Goal: Information Seeking & Learning: Understand process/instructions

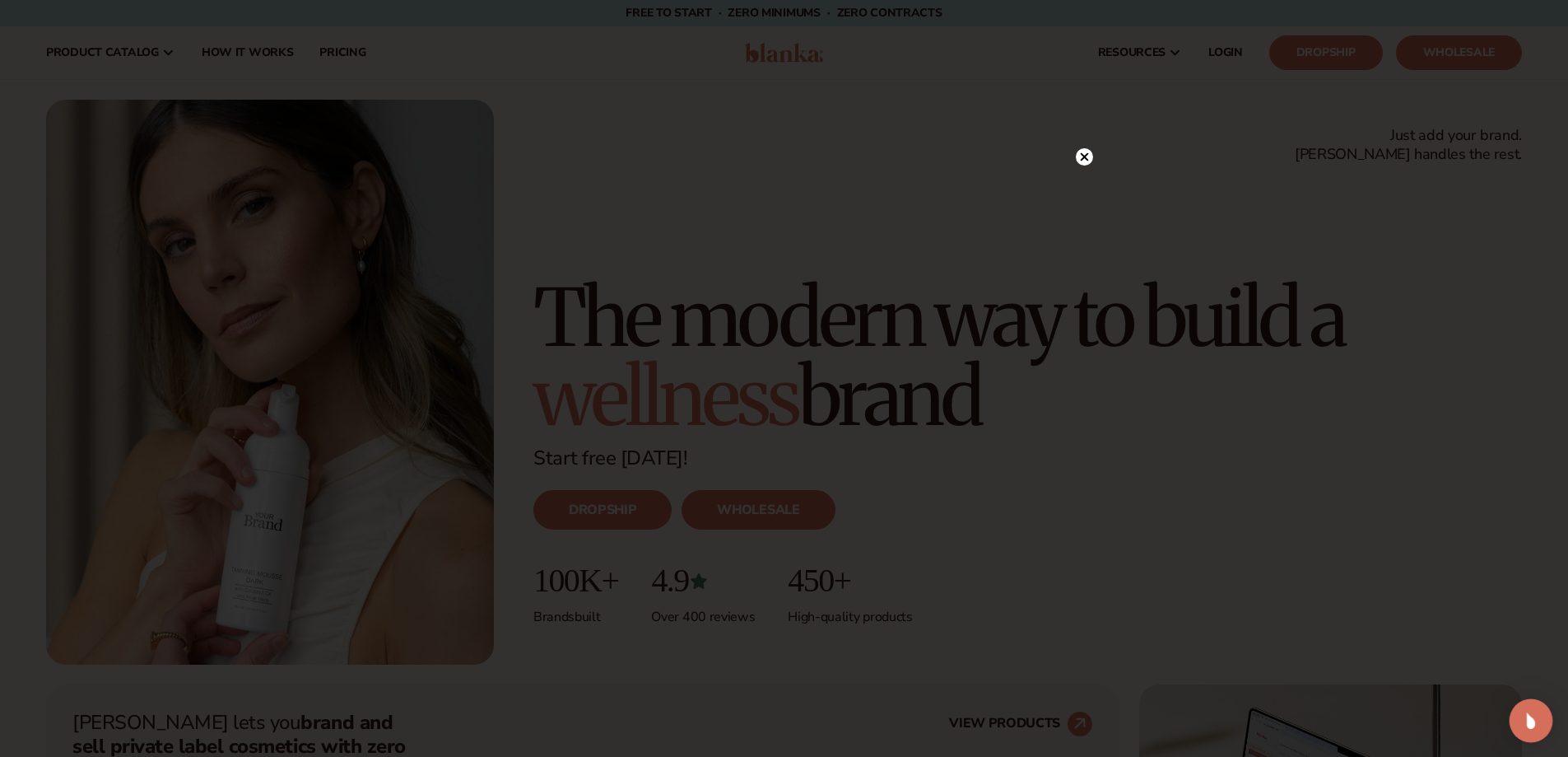
click at [1529, 722] on img "Open Intercom Messenger" at bounding box center [1532, 721] width 21 height 21
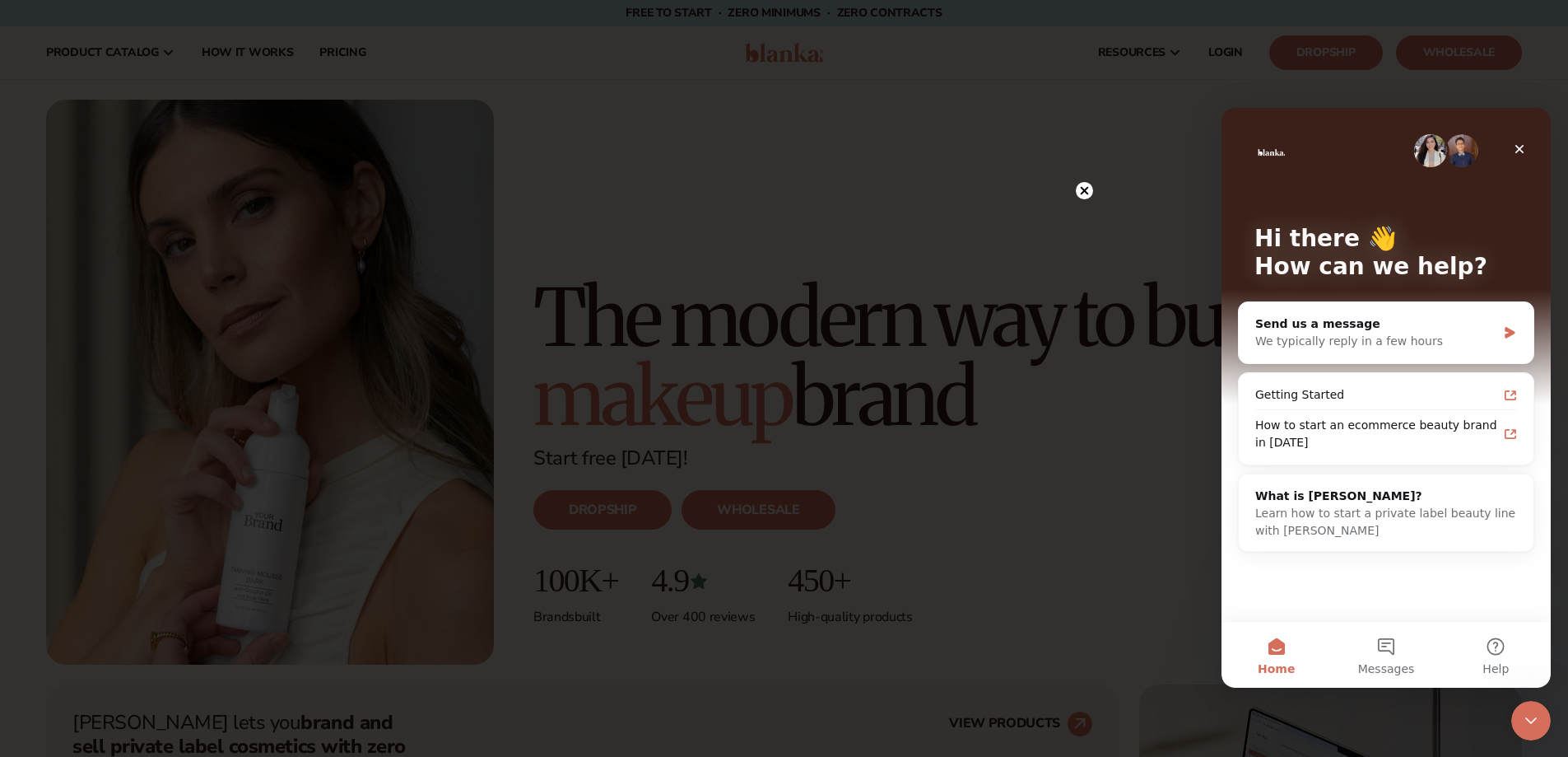
click at [1085, 199] on circle at bounding box center [1085, 191] width 18 height 18
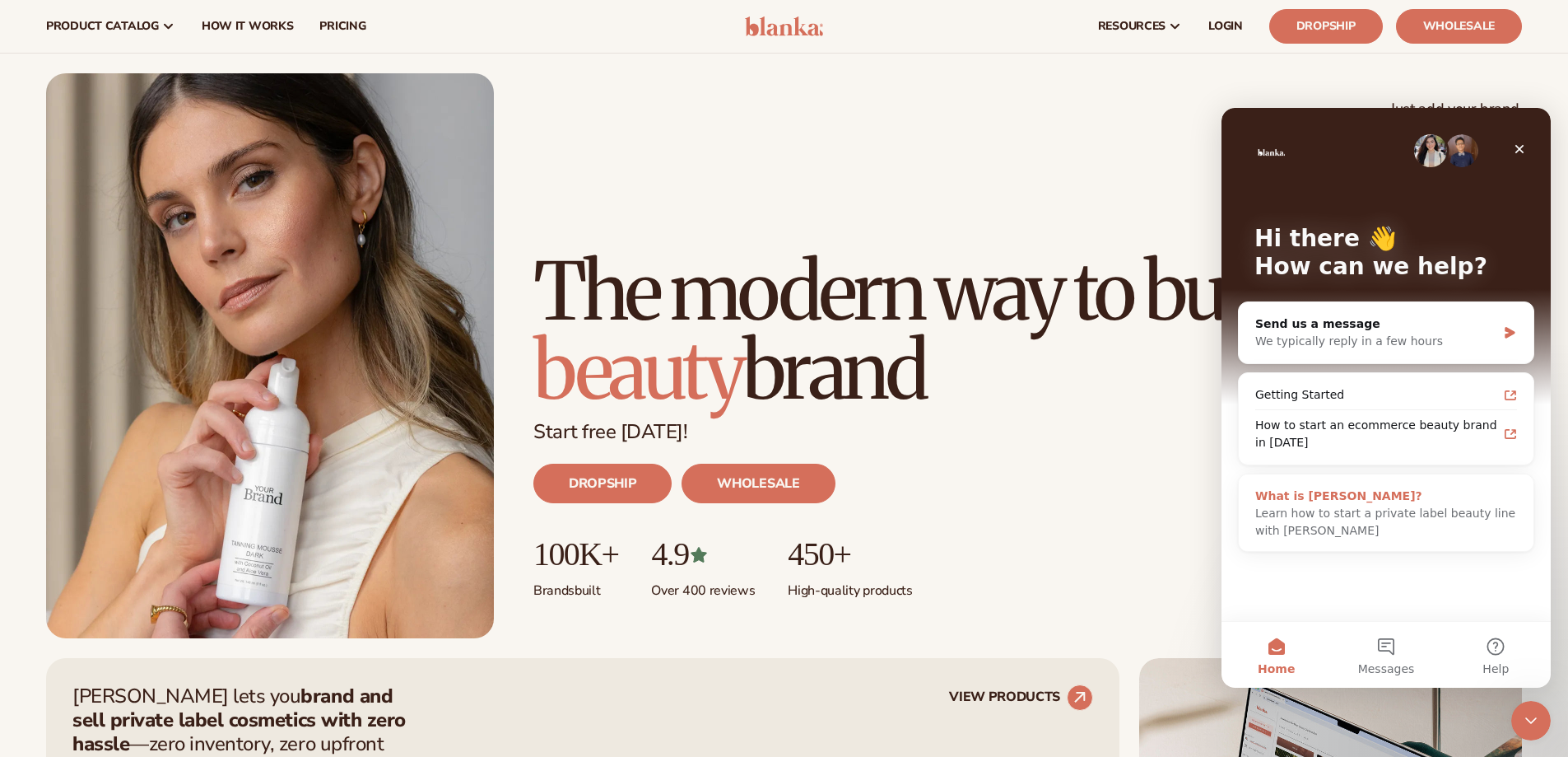
scroll to position [32, 0]
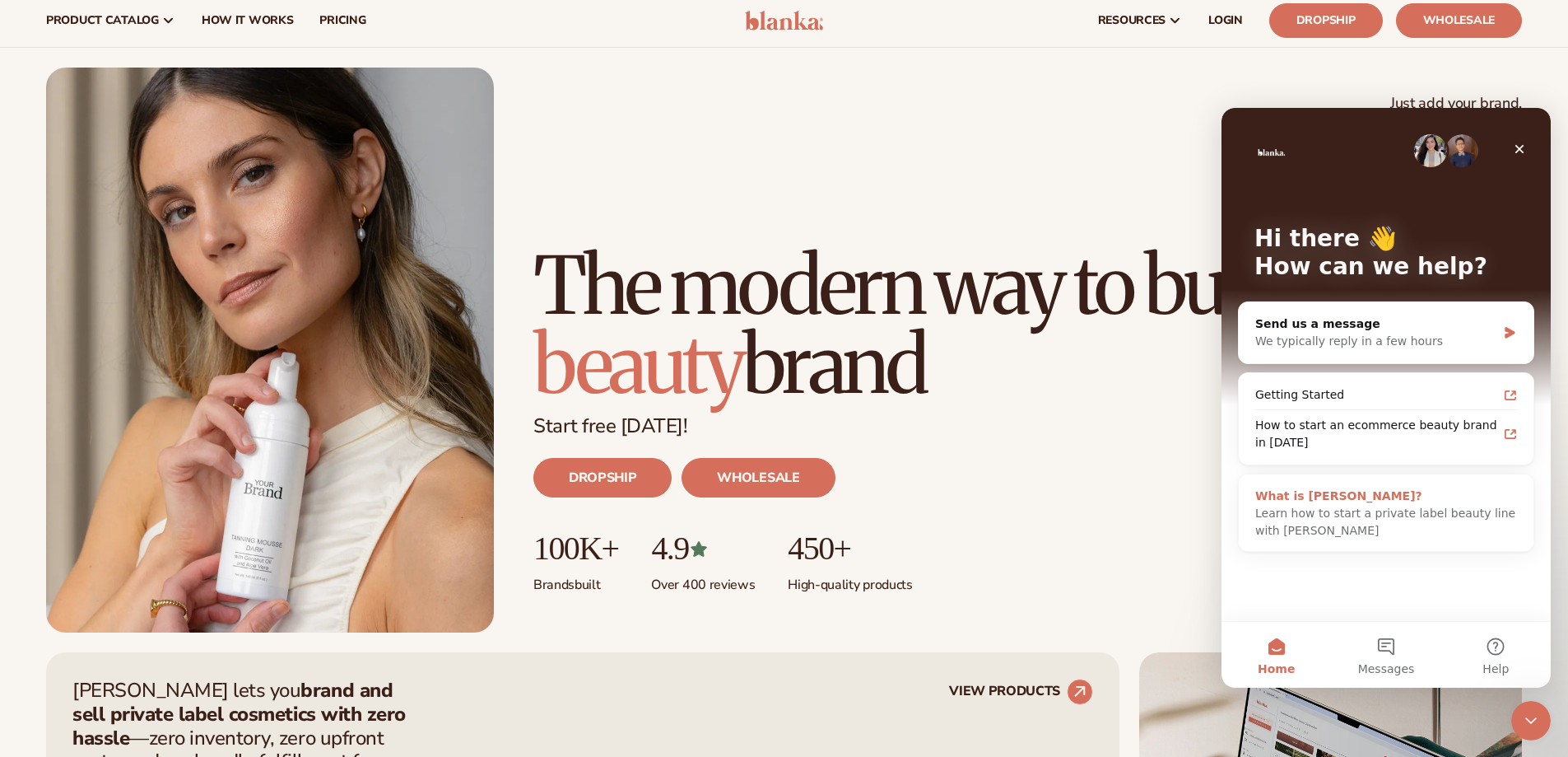
click at [1381, 497] on div "What is Blanka?" at bounding box center [1385, 496] width 261 height 18
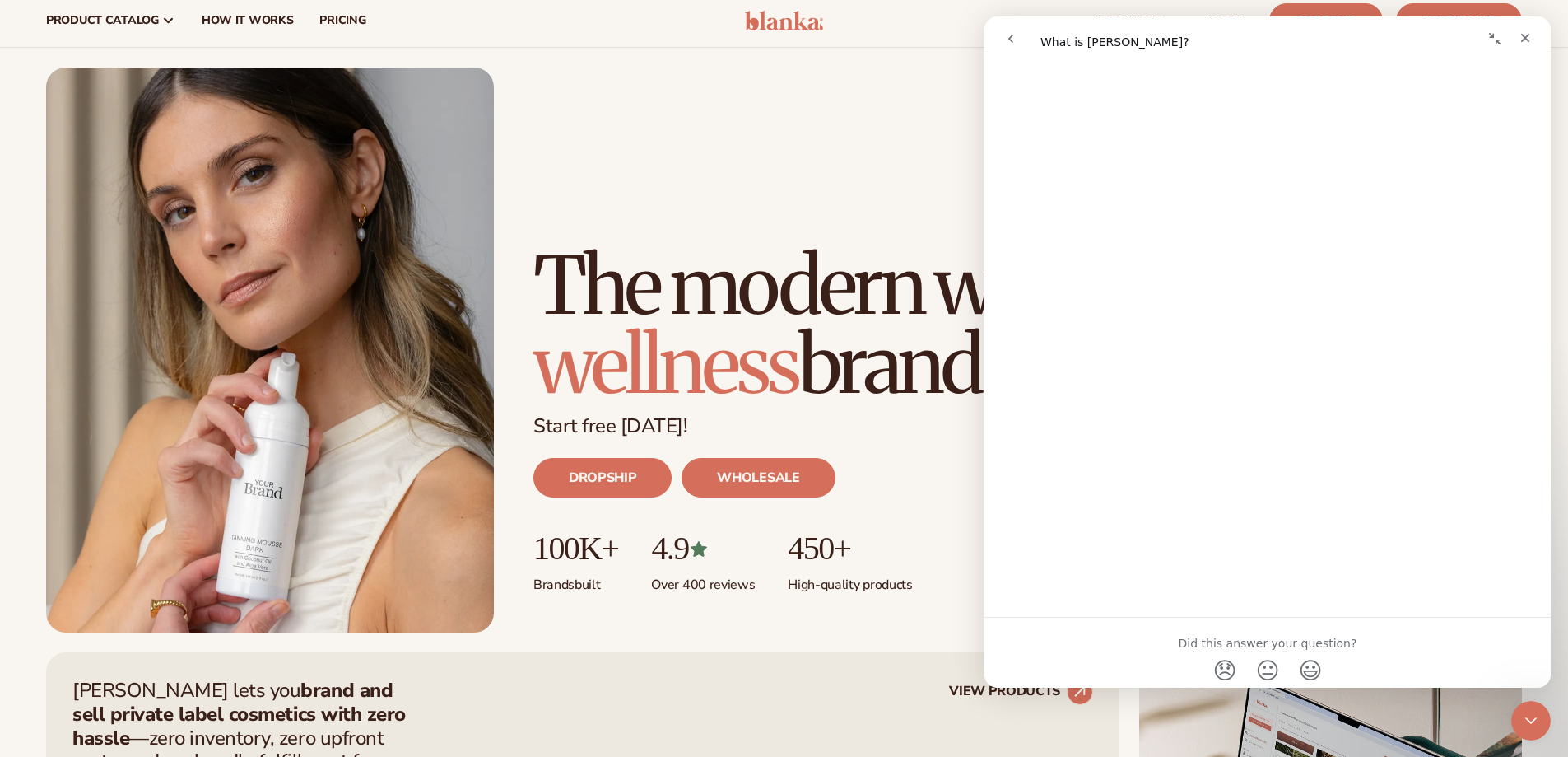
scroll to position [741, 0]
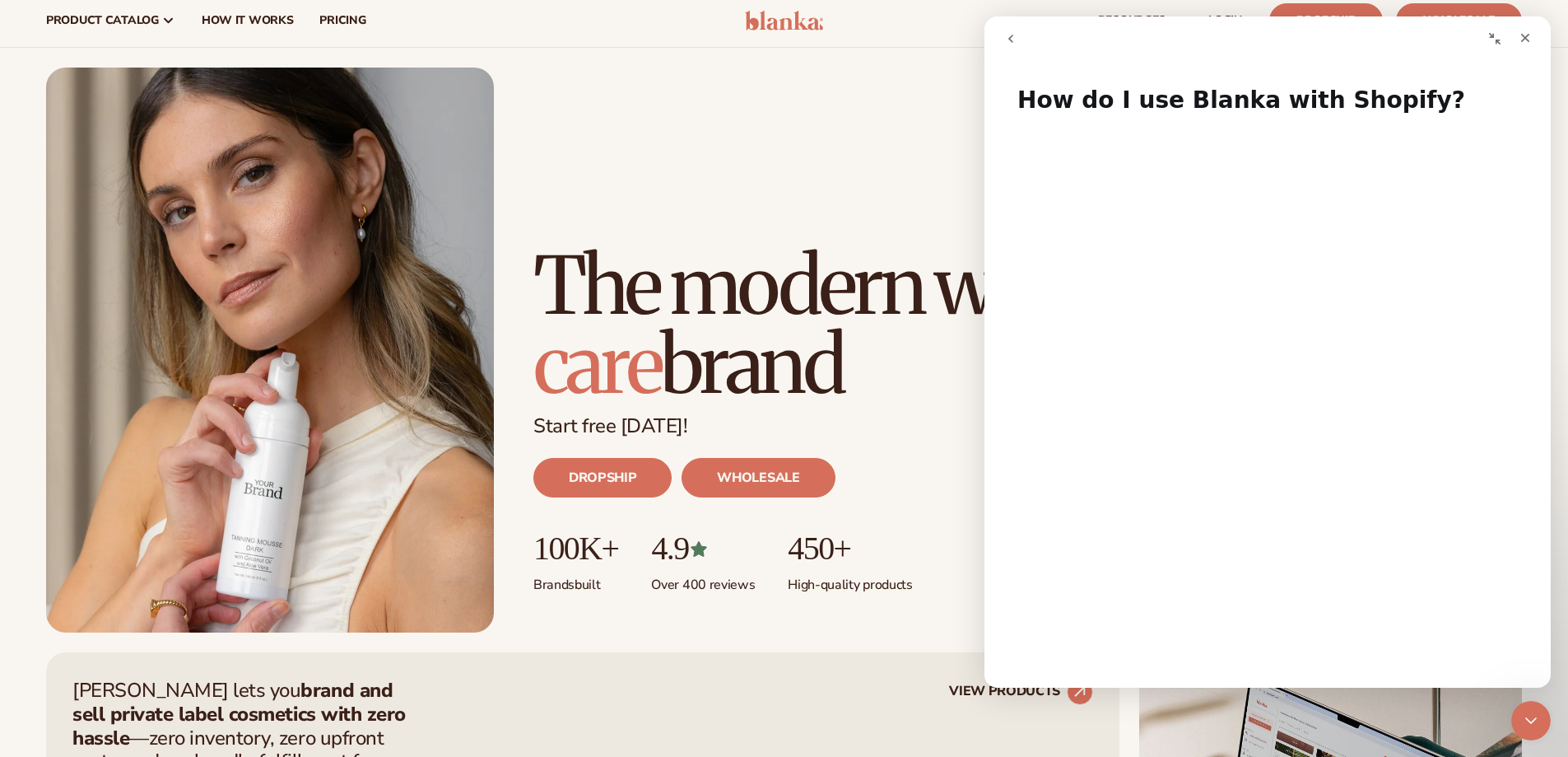
click at [1096, 116] on h1 "How do I use Blanka with Shopify?" at bounding box center [1268, 94] width 566 height 50
click at [1179, 117] on h1 "How do I use Blanka with Shopify?" at bounding box center [1268, 94] width 566 height 50
click at [1281, 106] on h1 "How do I use Blanka with Shopify?" at bounding box center [1268, 94] width 566 height 50
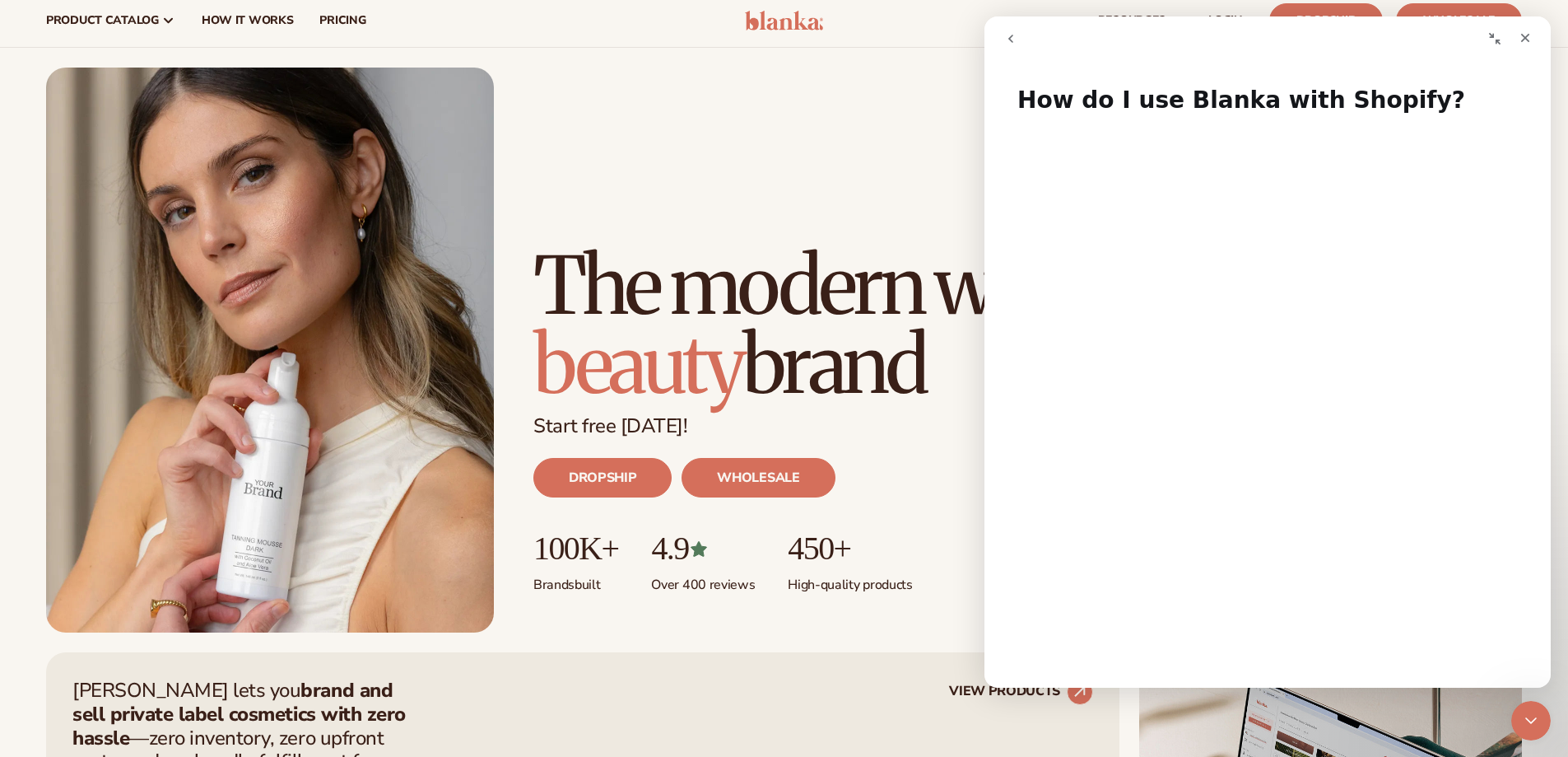
click at [1009, 41] on icon "go back" at bounding box center [1010, 38] width 13 height 13
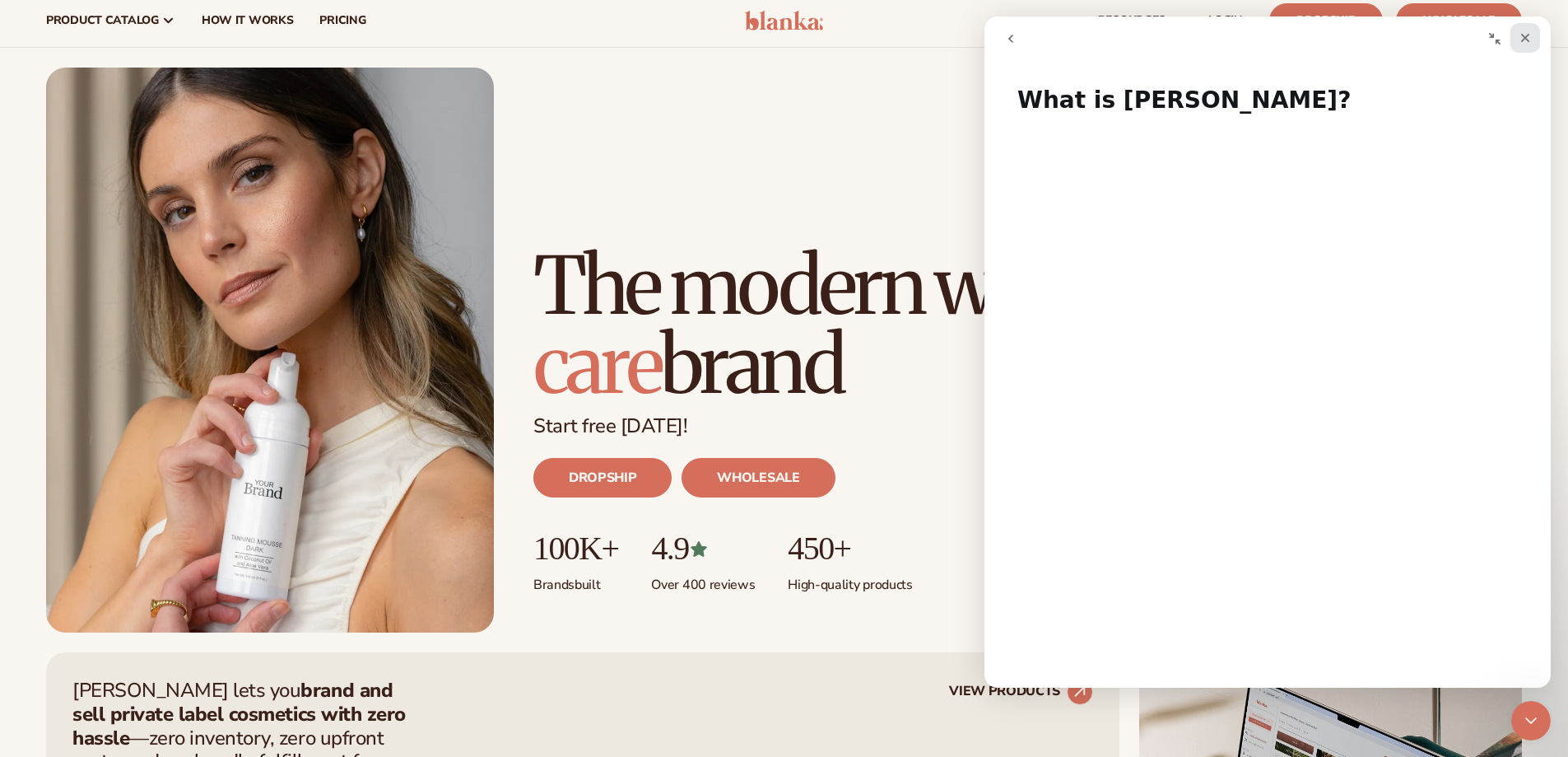
click at [1533, 40] on div "Close" at bounding box center [1525, 37] width 29 height 29
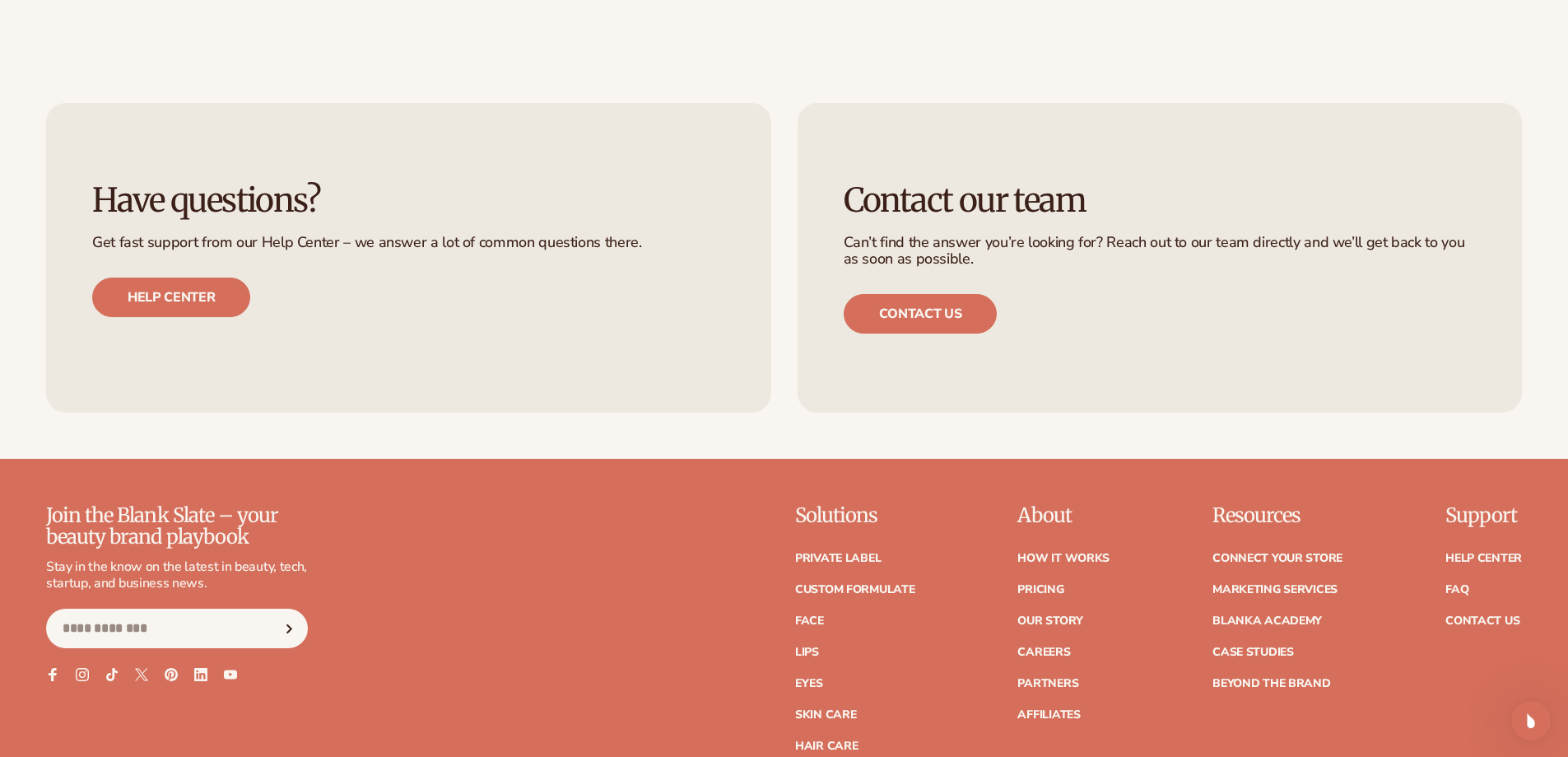
scroll to position [7606, 0]
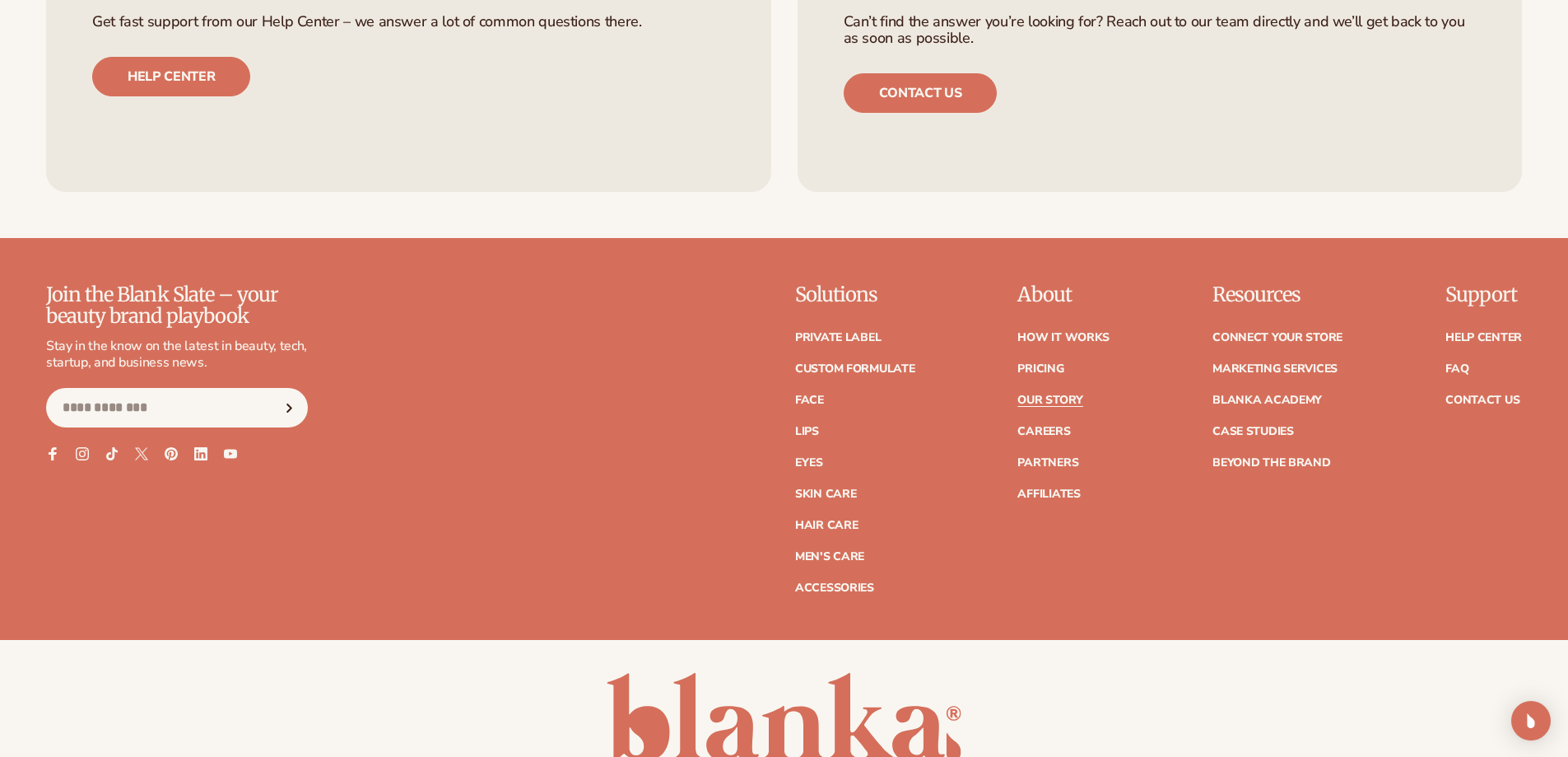
scroll to position [5243, 0]
